Goal: Information Seeking & Learning: Learn about a topic

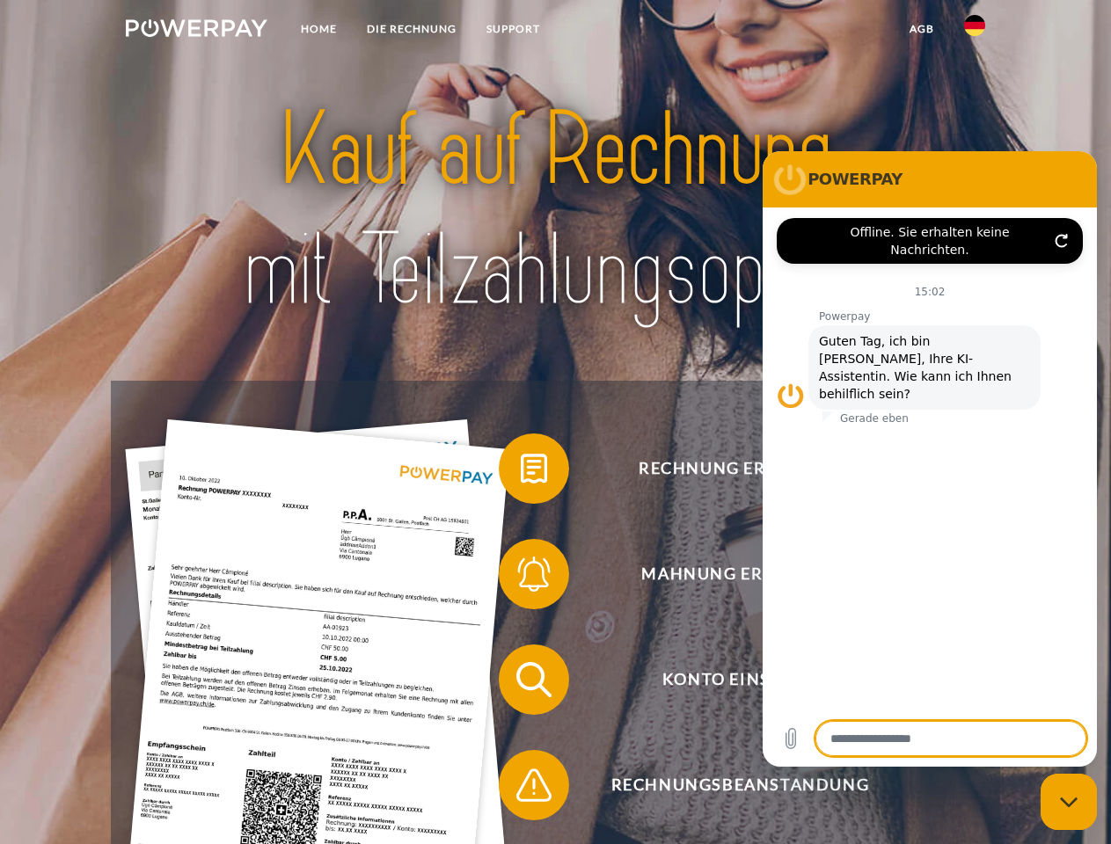
click at [196, 31] on img at bounding box center [197, 28] width 142 height 18
click at [974, 31] on img at bounding box center [974, 25] width 21 height 21
click at [921, 29] on link "agb" at bounding box center [921, 29] width 55 height 32
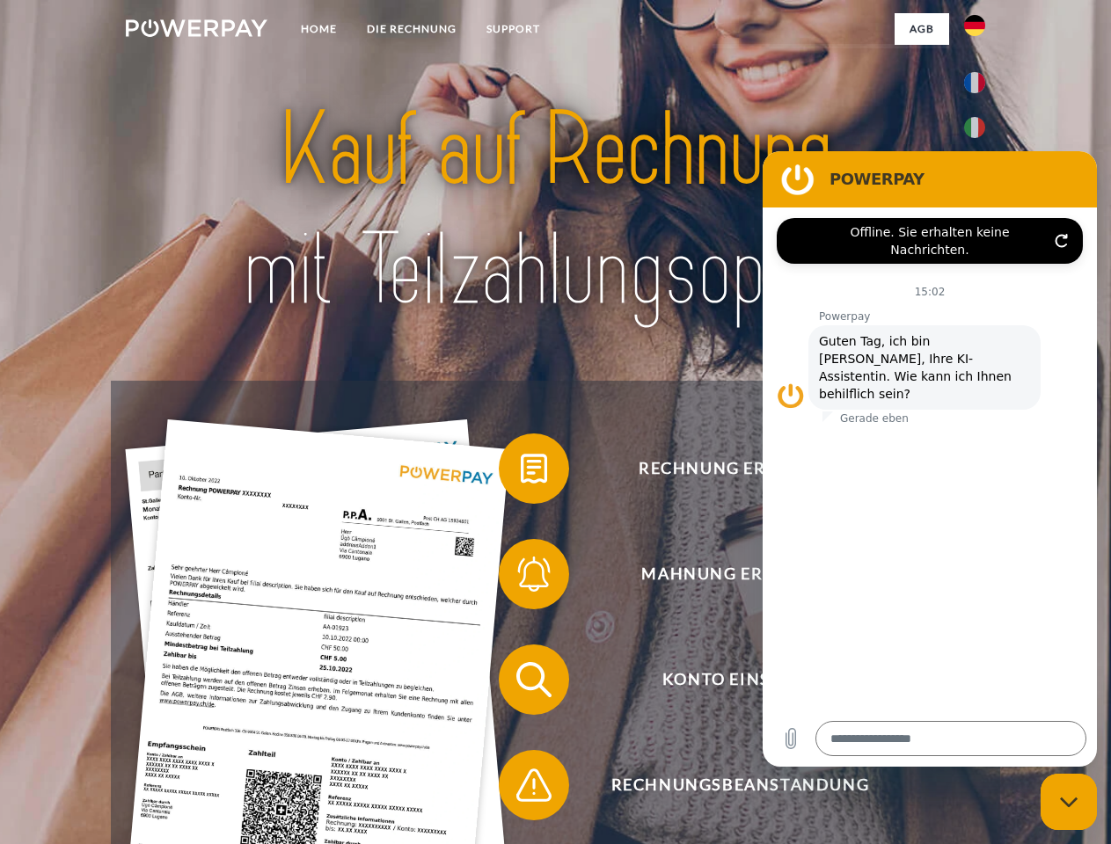
click at [521, 472] on span at bounding box center [507, 469] width 88 height 88
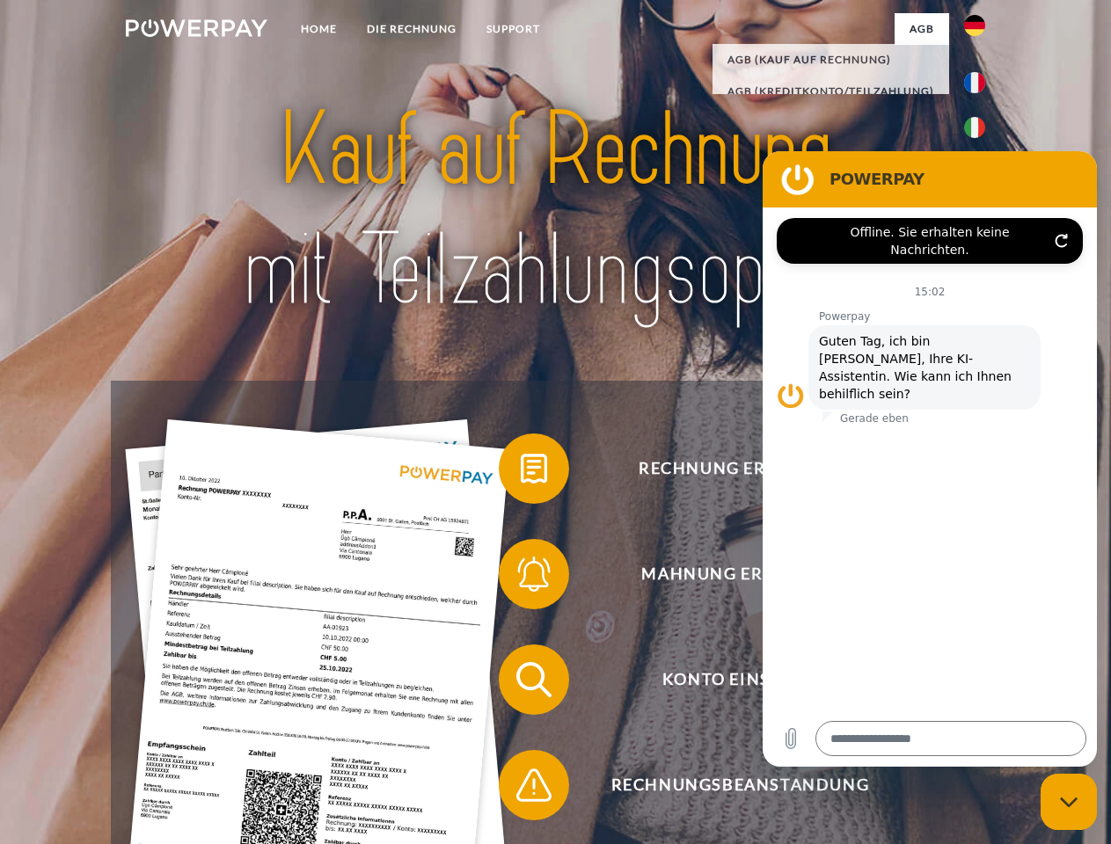
click at [521, 578] on span at bounding box center [507, 574] width 88 height 88
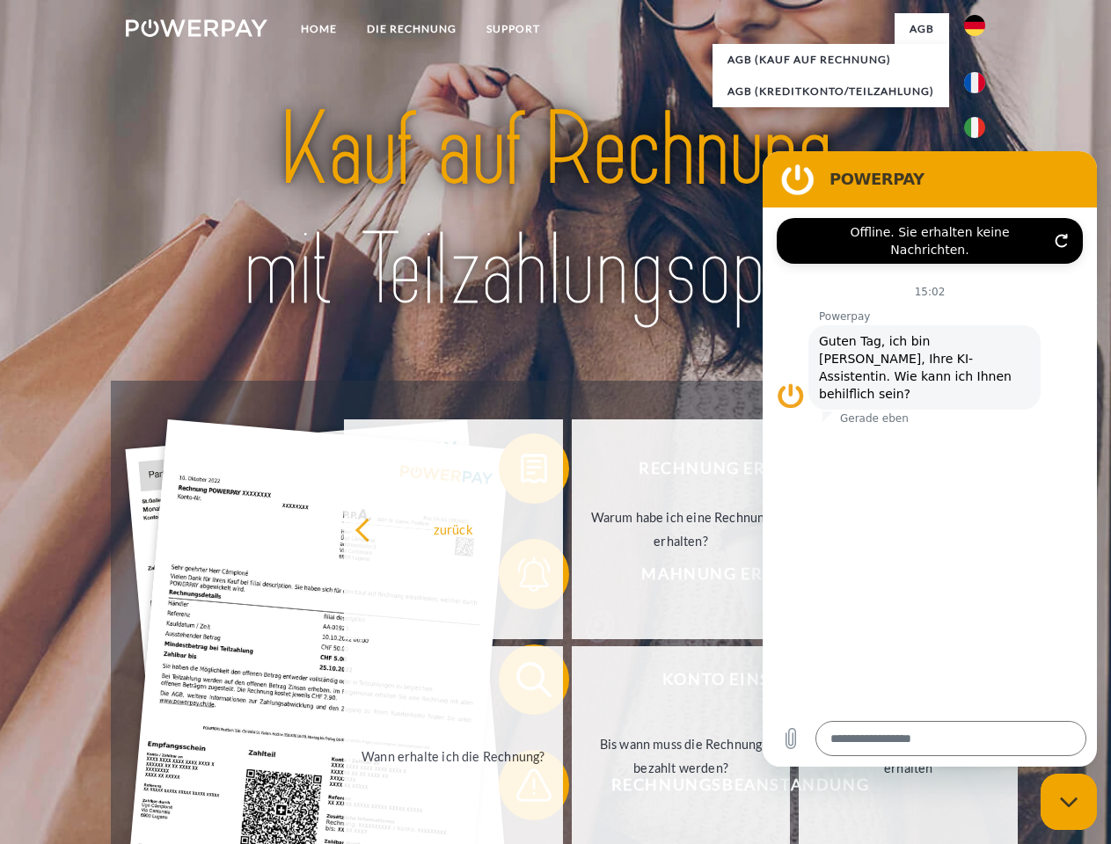
click at [572, 683] on link "Bis wann muss die Rechnung bezahlt werden?" at bounding box center [681, 756] width 219 height 220
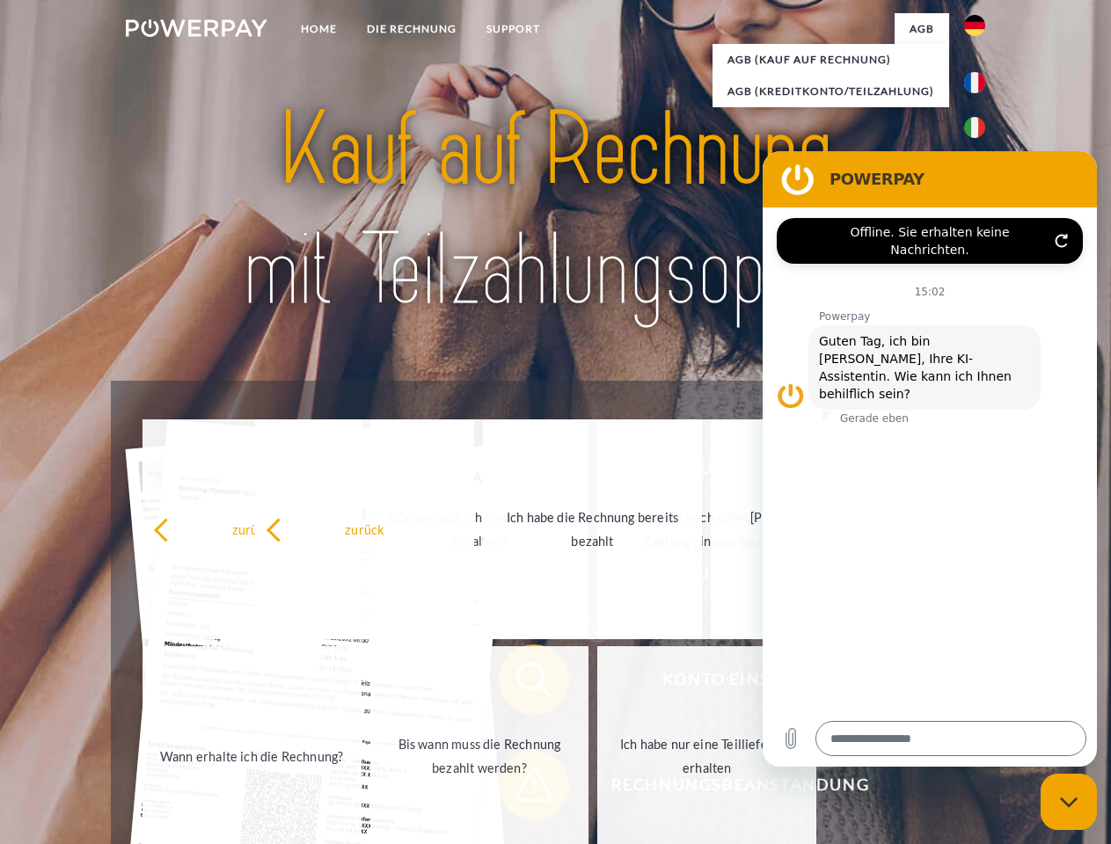
click at [521, 789] on span at bounding box center [507, 785] width 88 height 88
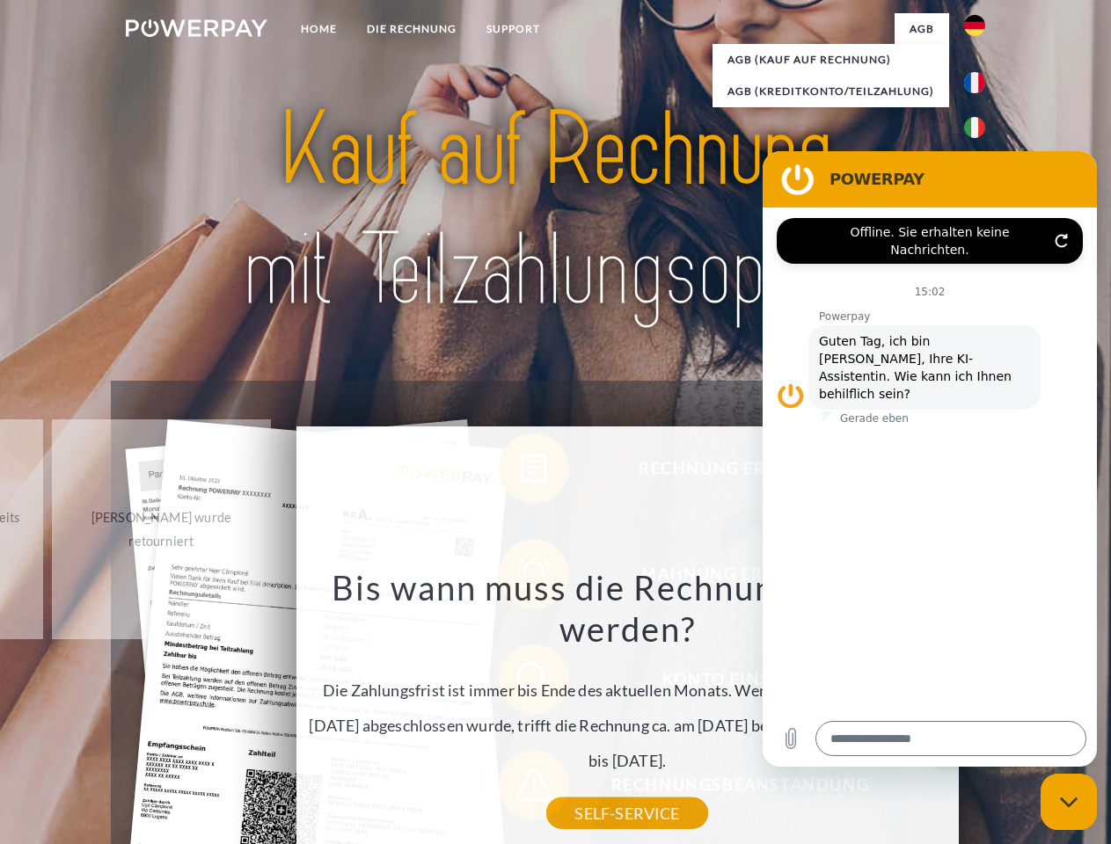
click at [1068, 802] on icon "Messaging-Fenster schließen" at bounding box center [1069, 802] width 18 height 11
type textarea "*"
